Goal: Communication & Community: Answer question/provide support

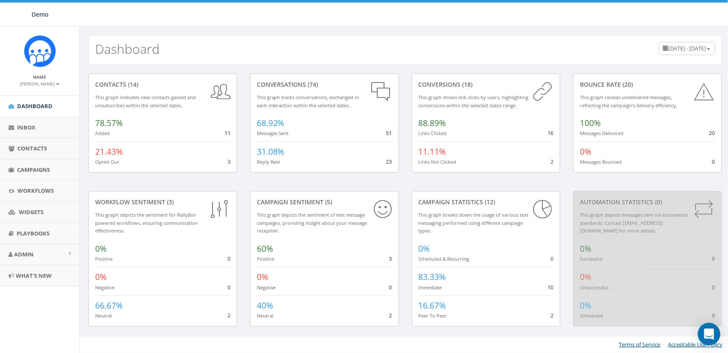
click at [709, 332] on icon "Open Intercom Messenger" at bounding box center [709, 333] width 10 height 11
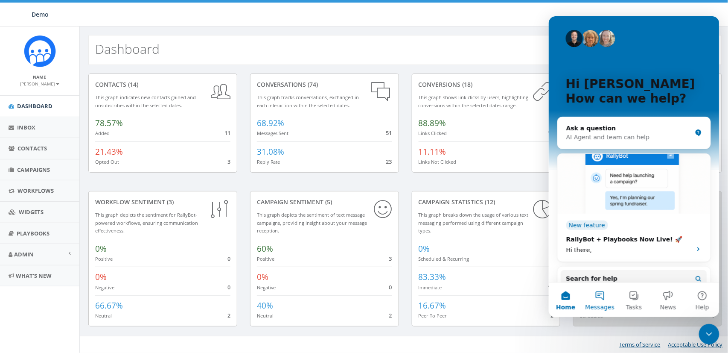
click at [600, 293] on button "Messages" at bounding box center [600, 299] width 34 height 34
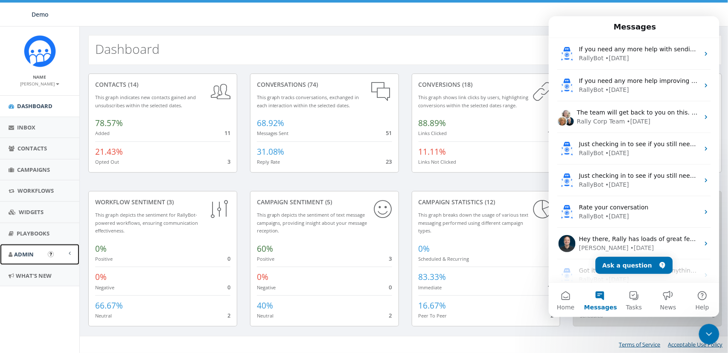
click at [23, 256] on span "Admin" at bounding box center [24, 254] width 20 height 8
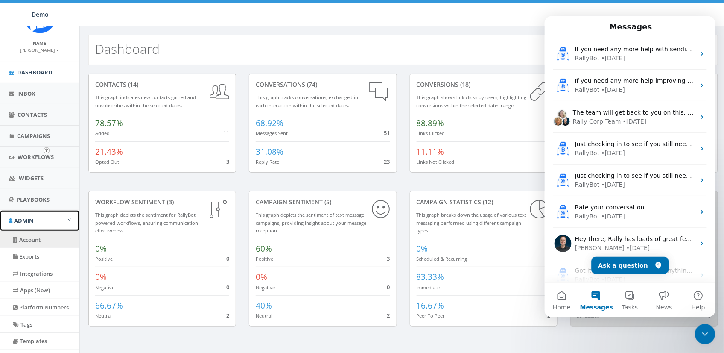
scroll to position [106, 0]
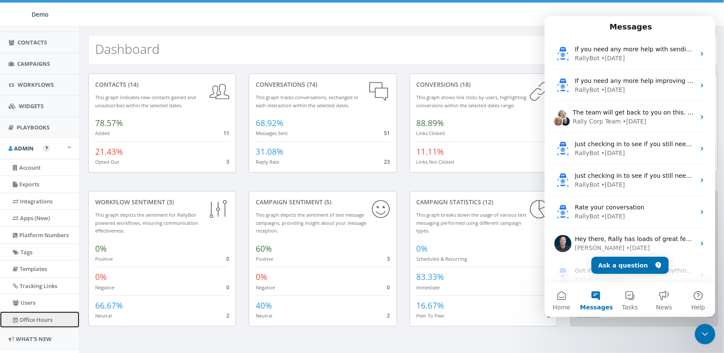
click at [31, 320] on link "Office Hours" at bounding box center [39, 319] width 79 height 17
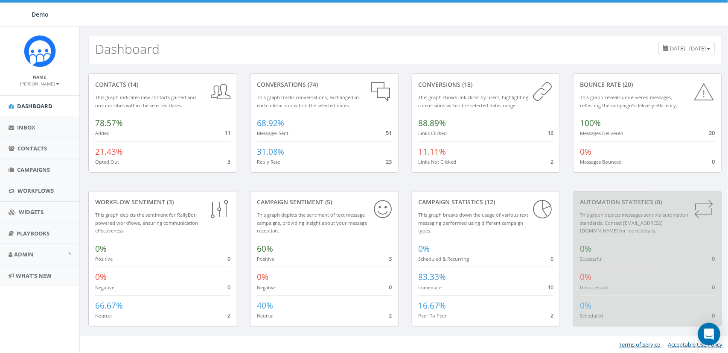
click at [706, 330] on icon "Open Intercom Messenger" at bounding box center [709, 333] width 11 height 11
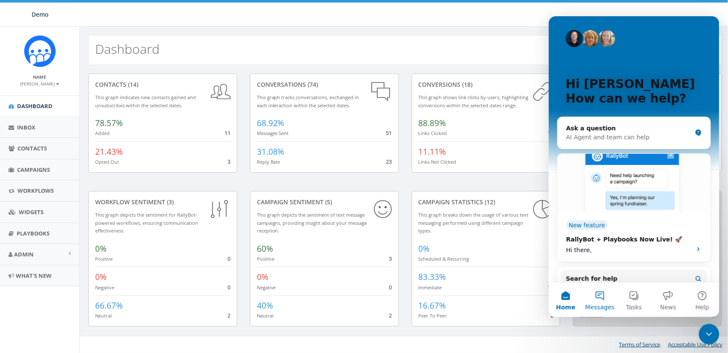
click at [595, 293] on button "Messages" at bounding box center [600, 299] width 34 height 34
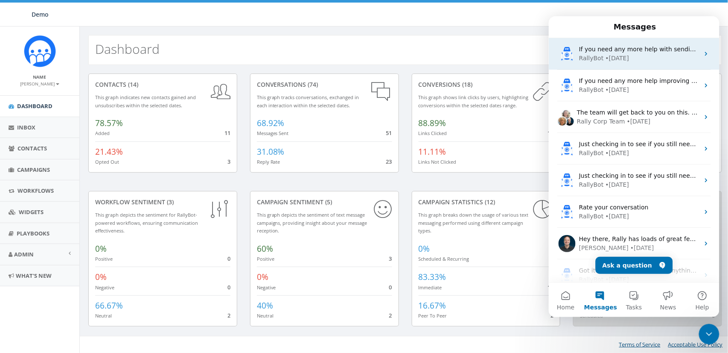
click at [618, 62] on div "• 2w ago" at bounding box center [617, 57] width 24 height 9
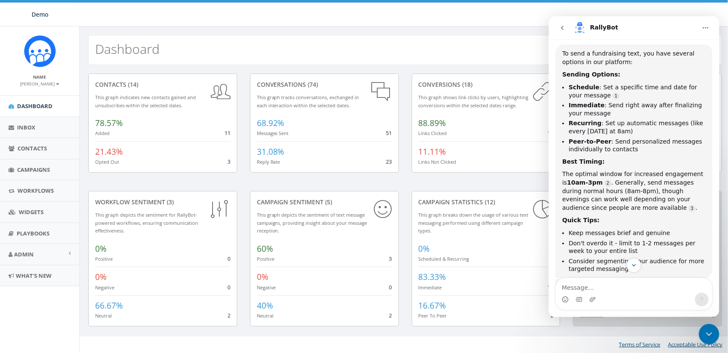
scroll to position [115, 0]
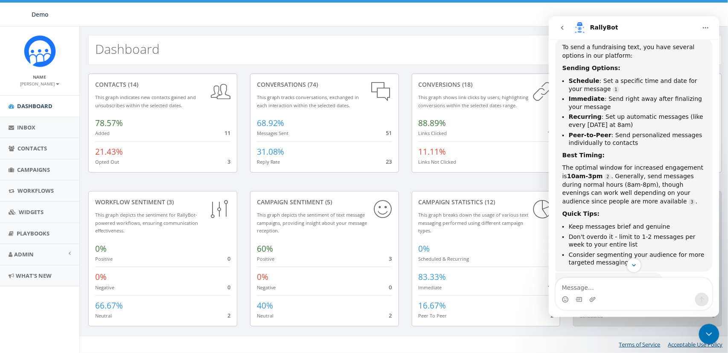
click at [585, 288] on textarea "Message…" at bounding box center [634, 284] width 156 height 15
click at [210, 28] on div "Dashboard May 13, 2025 - August 11, 2025" at bounding box center [405, 45] width 651 height 38
drag, startPoint x: 714, startPoint y: 332, endPoint x: 1423, endPoint y: 653, distance: 779.4
click at [714, 332] on icon "Close Intercom Messenger" at bounding box center [709, 333] width 10 height 10
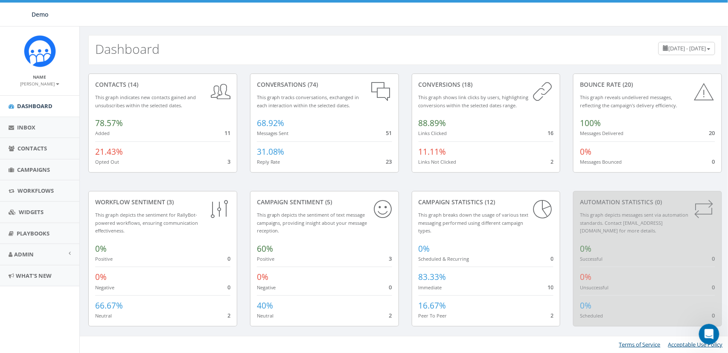
scroll to position [199, 0]
